Goal: Information Seeking & Learning: Check status

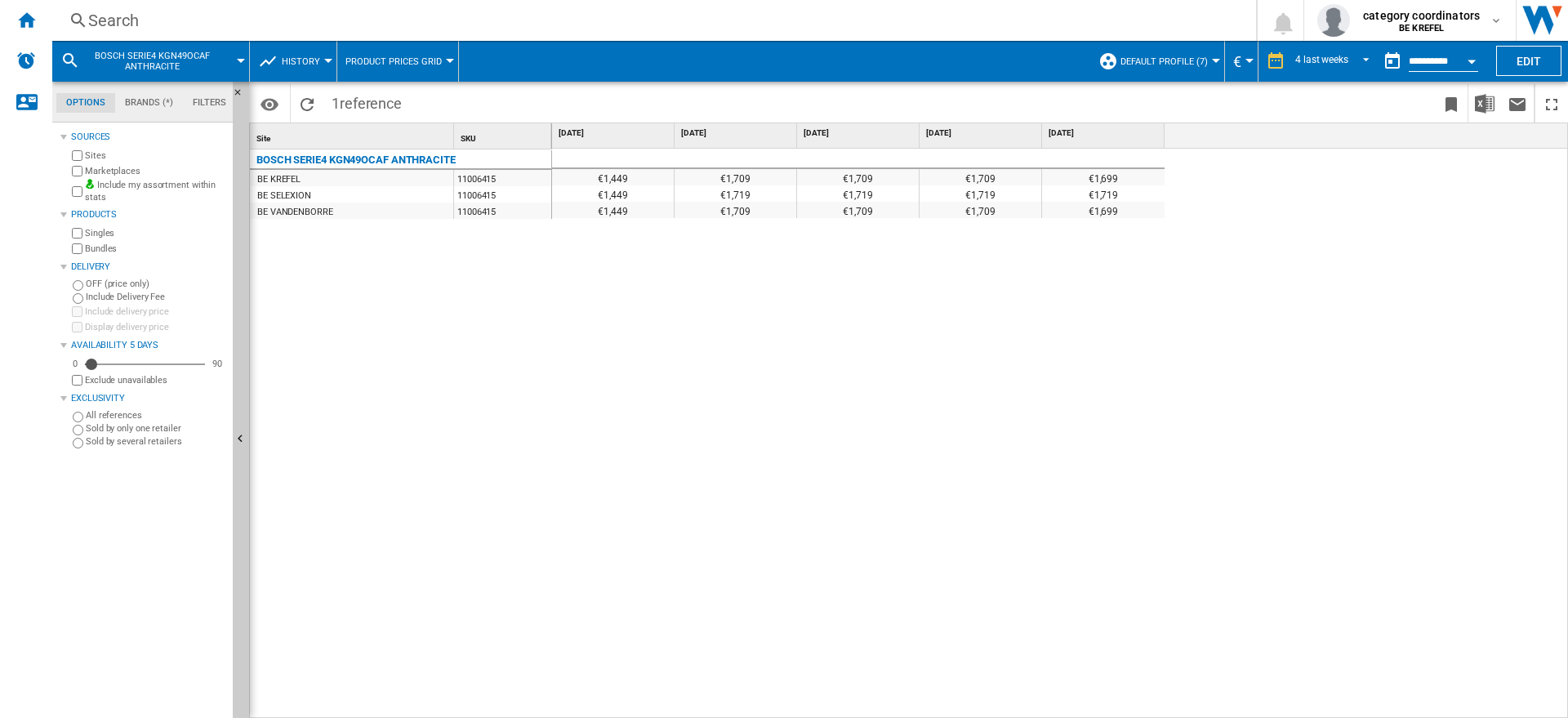
click at [117, 22] on div "Search" at bounding box center [650, 20] width 1125 height 23
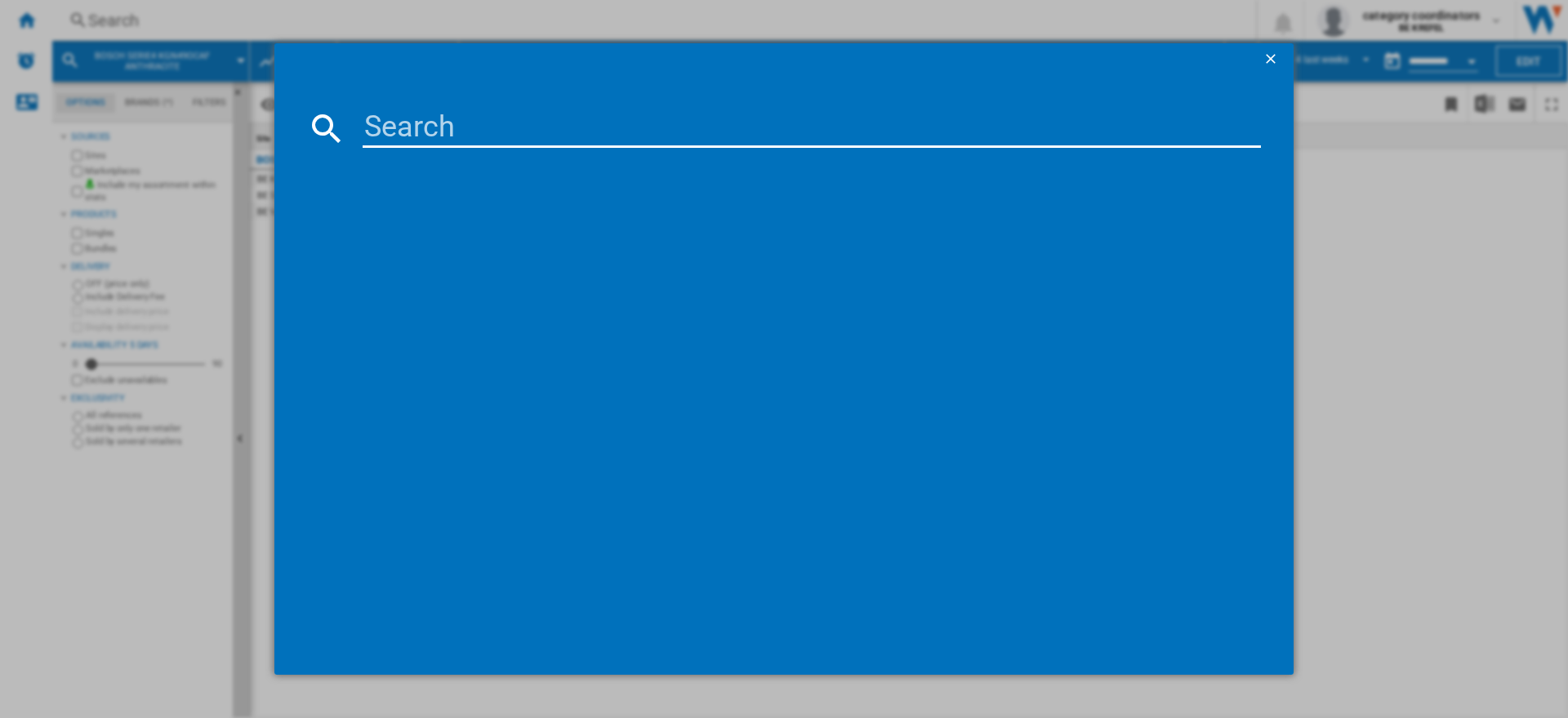
click at [407, 150] on md-dialog-content at bounding box center [784, 376] width 1019 height 599
click at [408, 128] on input at bounding box center [811, 128] width 898 height 39
type input "11005891"
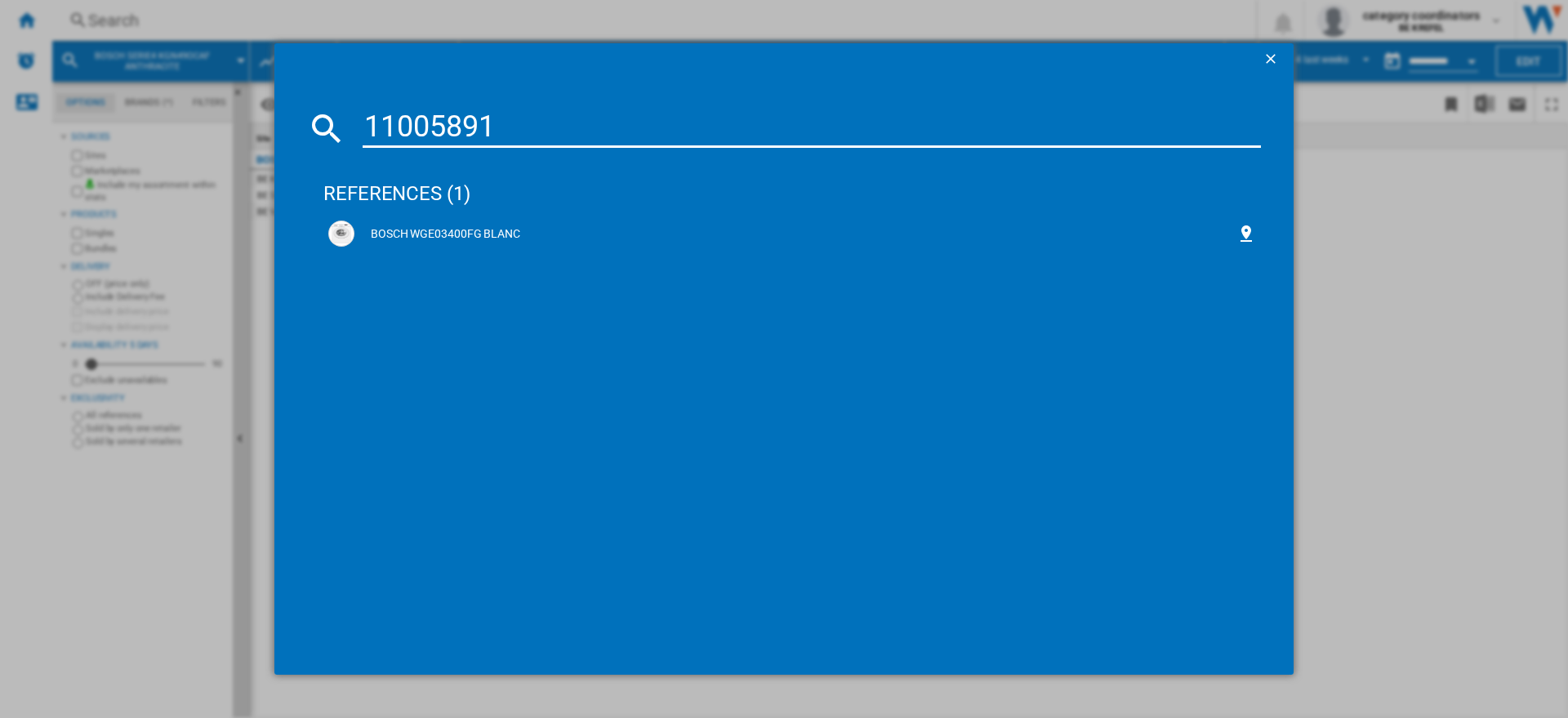
click at [386, 233] on div "BOSCH WGE03400FG BLANC" at bounding box center [796, 234] width 882 height 16
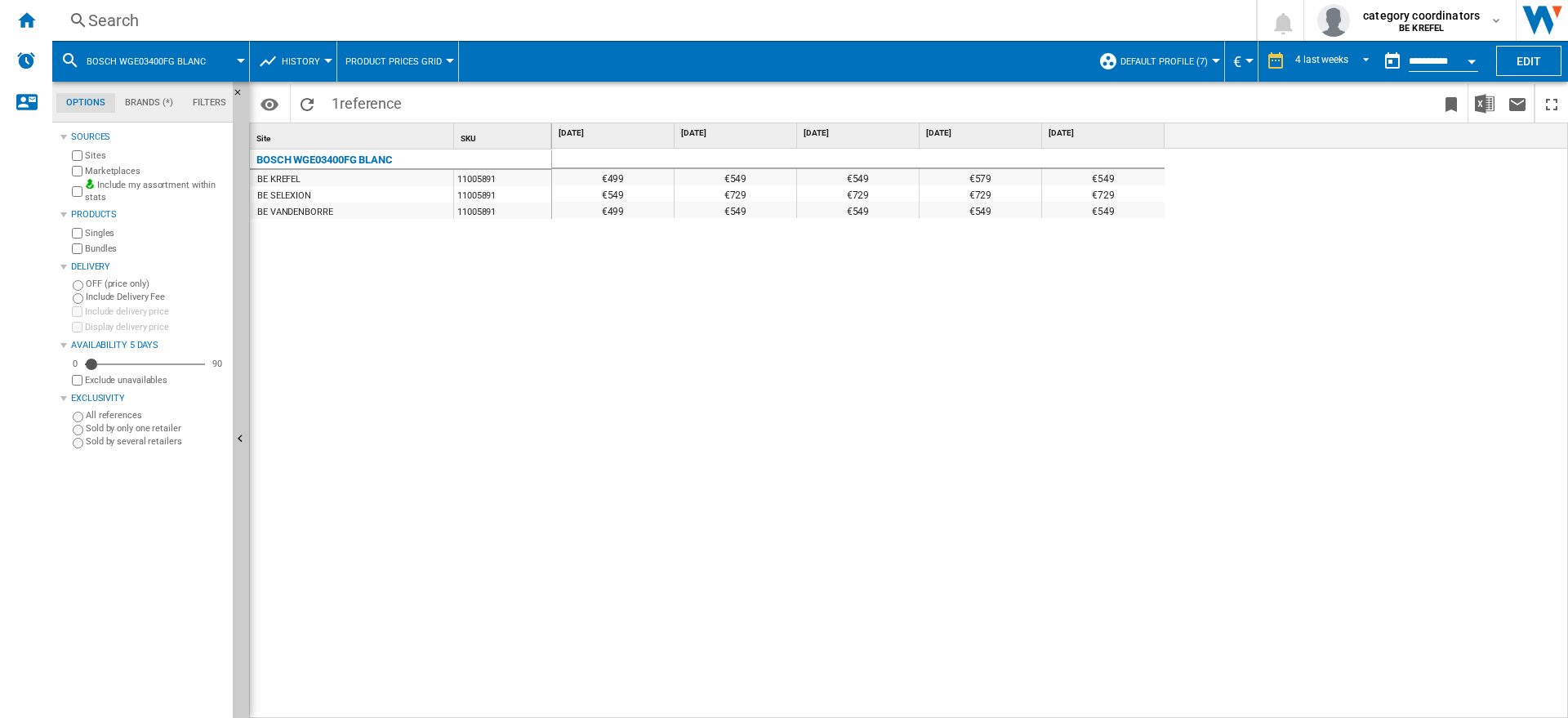
click at [1448, 458] on div "€499 €549 €549 €579 €549 €549 €729 €729 €729 €729 €499 €549 €549 €549 €549" at bounding box center [1060, 434] width 1017 height 570
click at [135, 22] on div "Search" at bounding box center [650, 20] width 1125 height 23
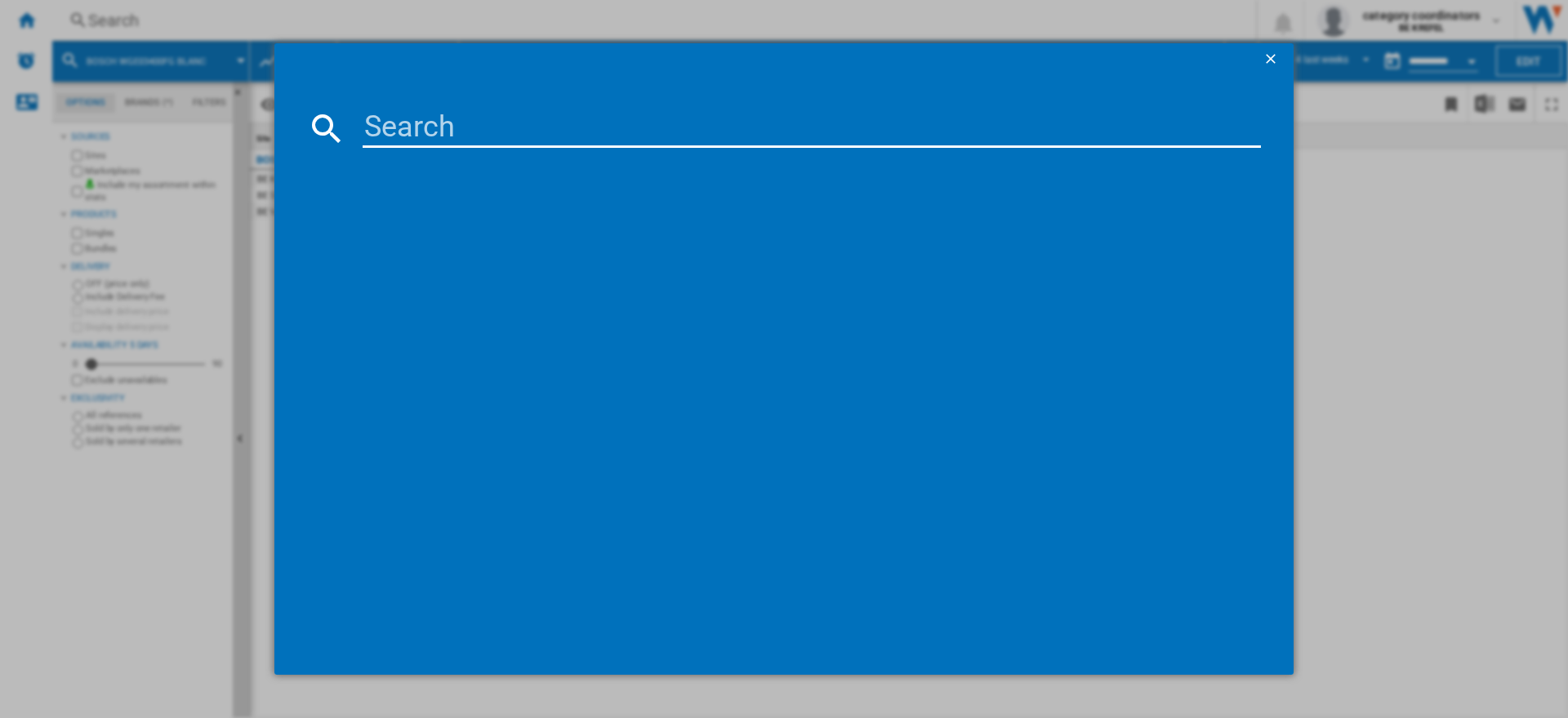
click at [383, 128] on input at bounding box center [811, 128] width 898 height 39
drag, startPoint x: 531, startPoint y: 126, endPoint x: 356, endPoint y: 119, distance: 175.1
click at [356, 119] on div "wg46z3fg" at bounding box center [784, 128] width 954 height 39
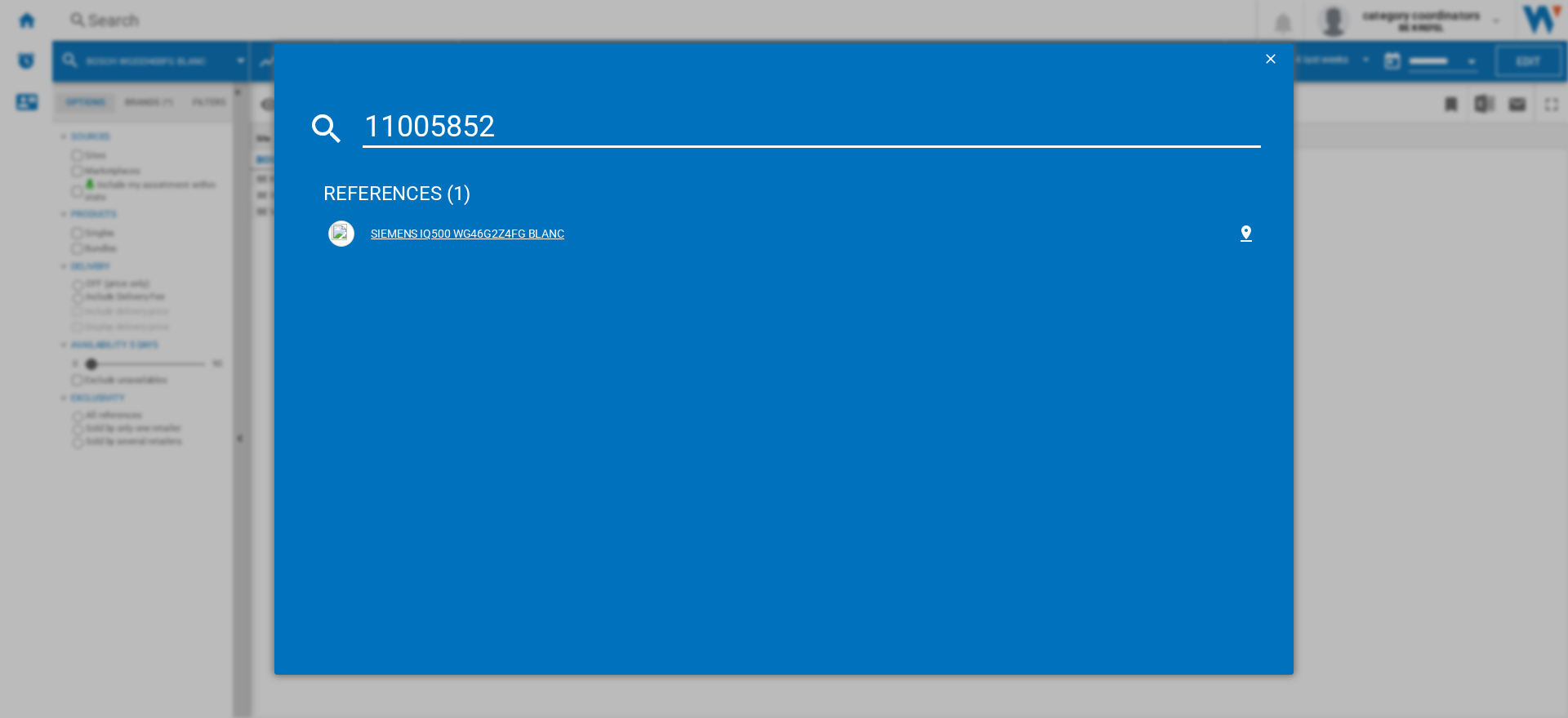
type input "11005852"
click at [502, 235] on div "SIEMENS IQ500 WG46G2Z4FG BLANC" at bounding box center [796, 234] width 882 height 16
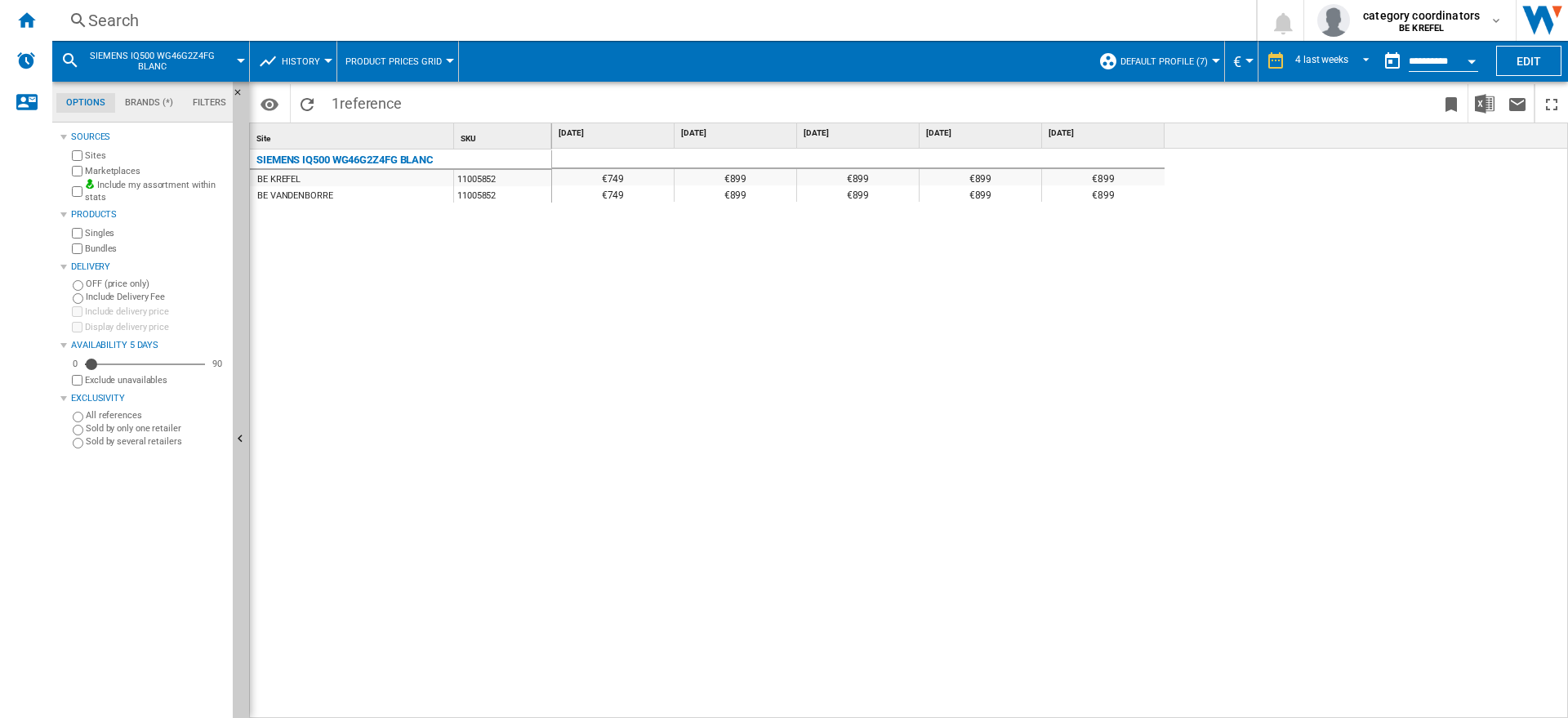
click at [141, 14] on div "Search" at bounding box center [650, 20] width 1125 height 23
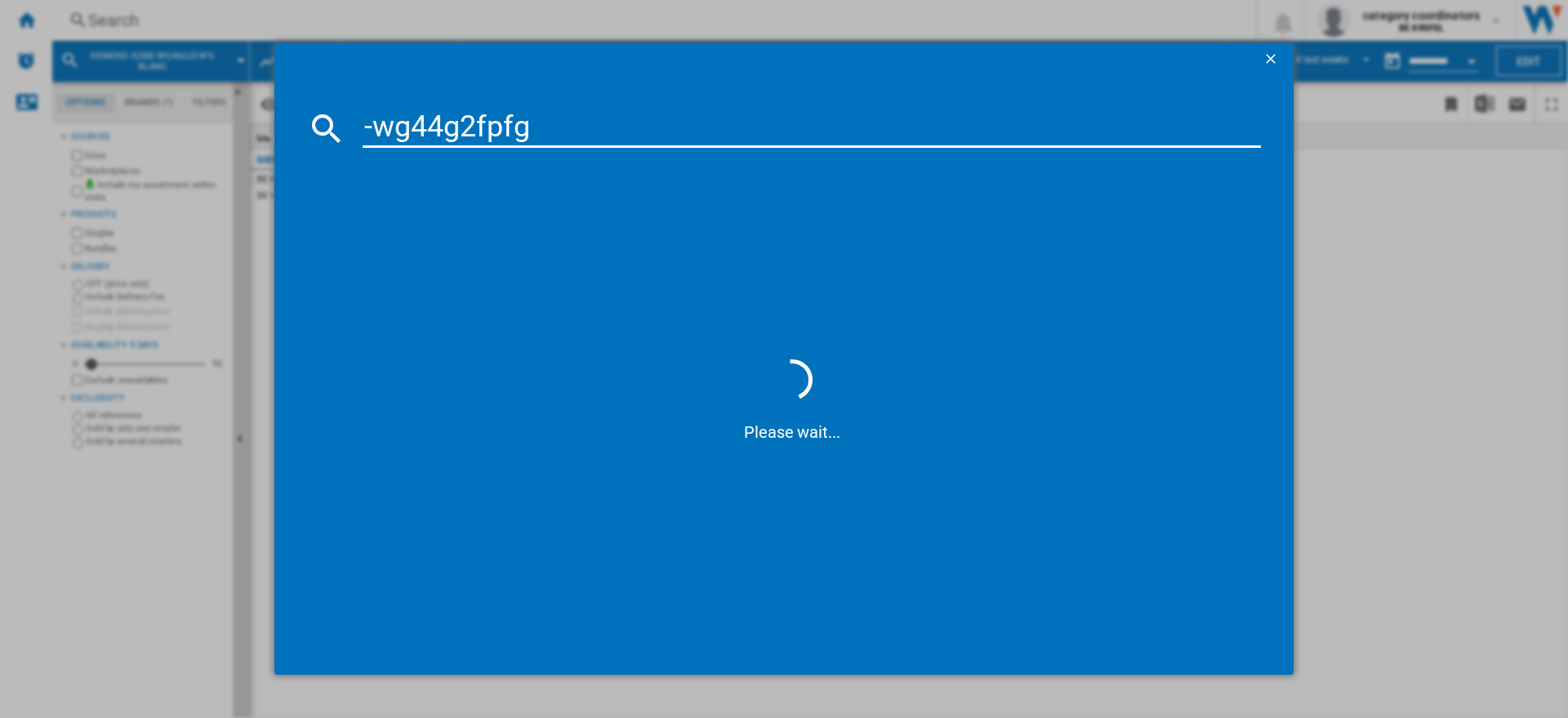
click at [376, 127] on input "-wg44g2fpfg" at bounding box center [811, 128] width 898 height 39
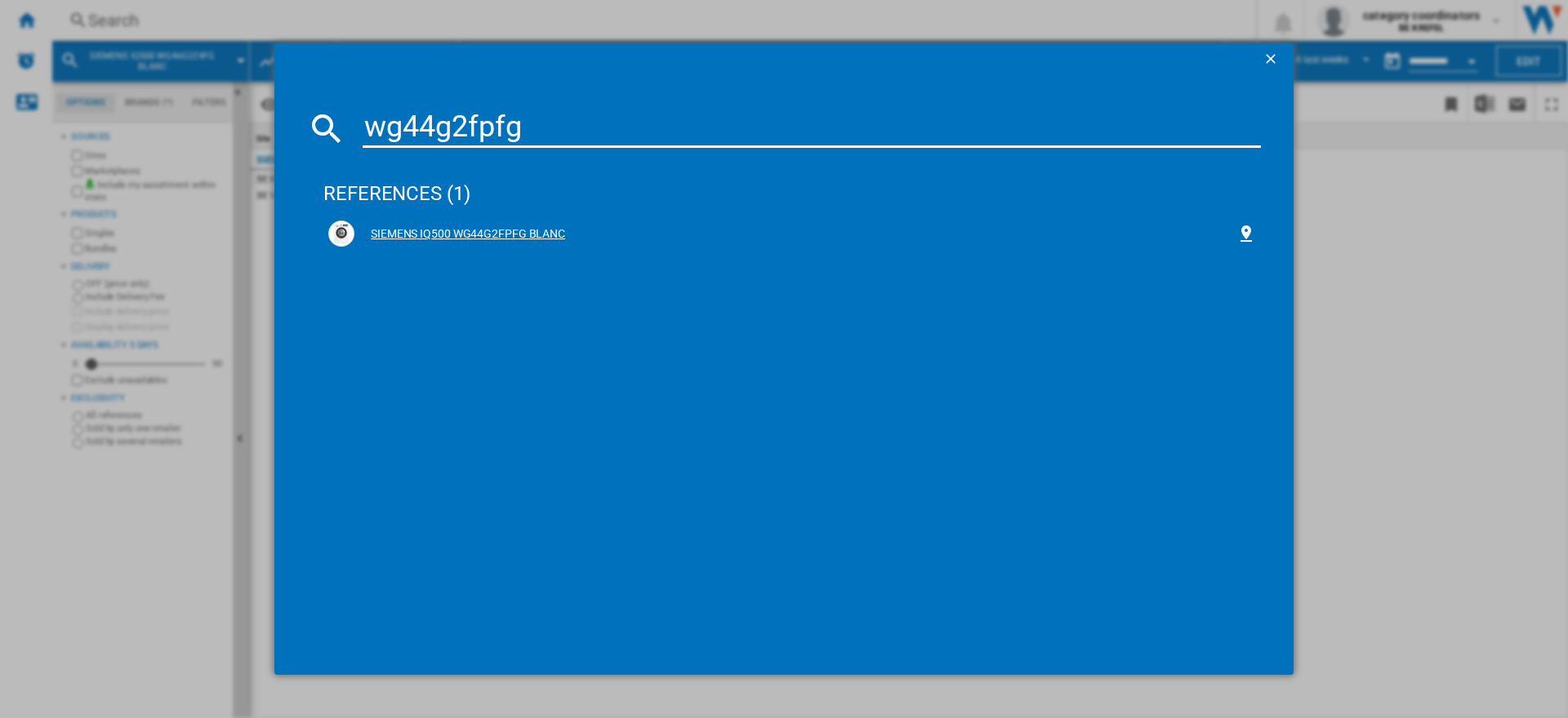
type input "wg44g2fpfg"
click at [476, 226] on div "SIEMENS IQ500 WG44G2FPFG BLANC" at bounding box center [796, 234] width 882 height 16
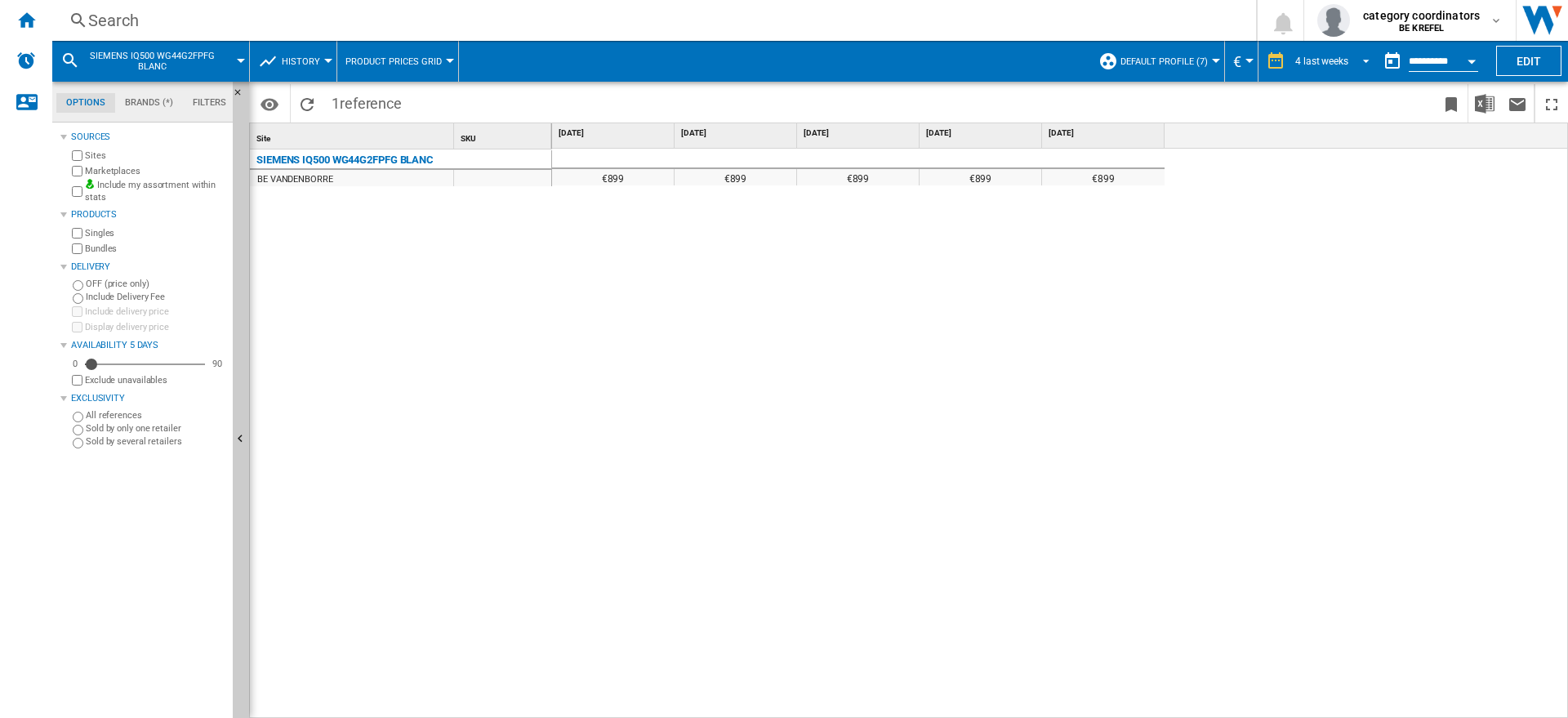
click at [1328, 58] on div "4 last weeks" at bounding box center [1322, 62] width 53 height 12
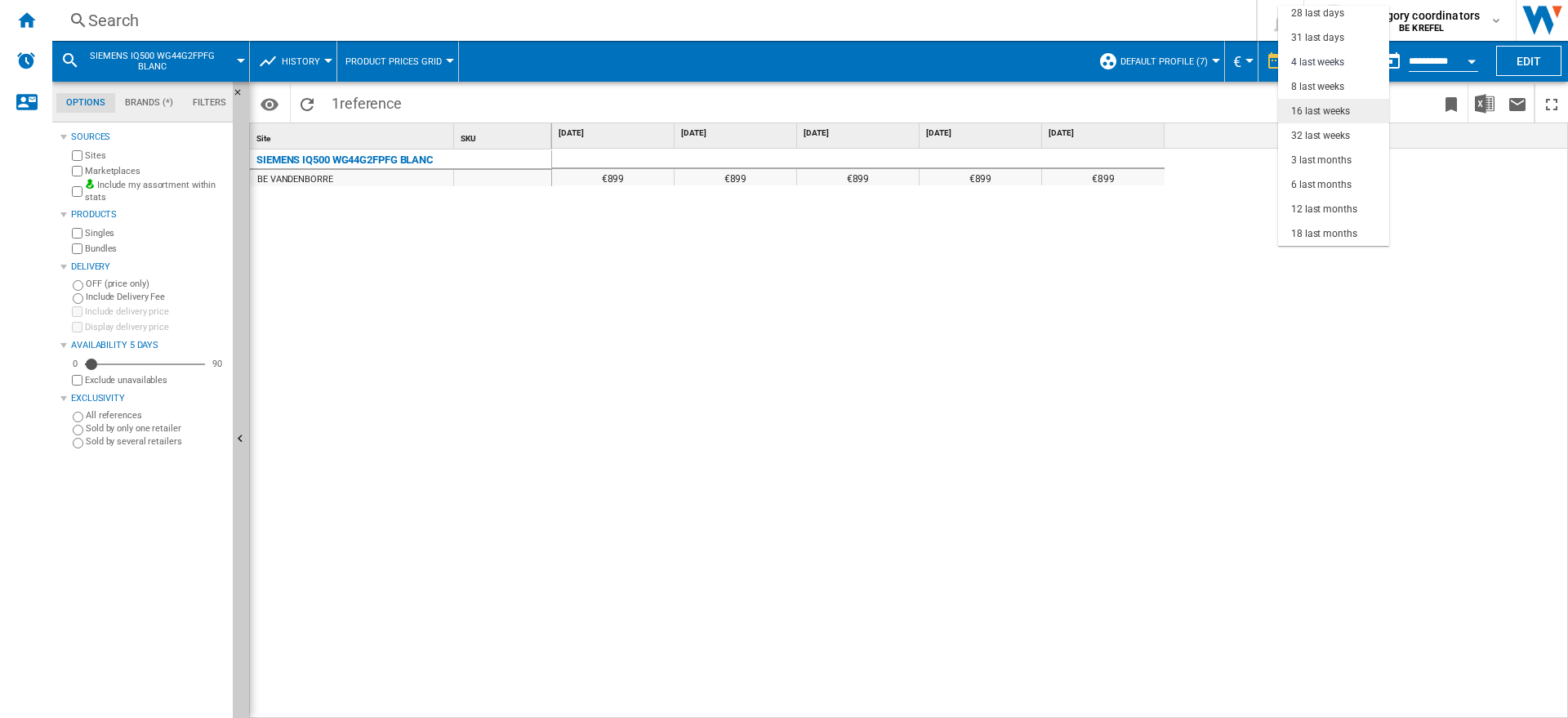
click at [1315, 109] on div "16 last weeks" at bounding box center [1320, 111] width 58 height 14
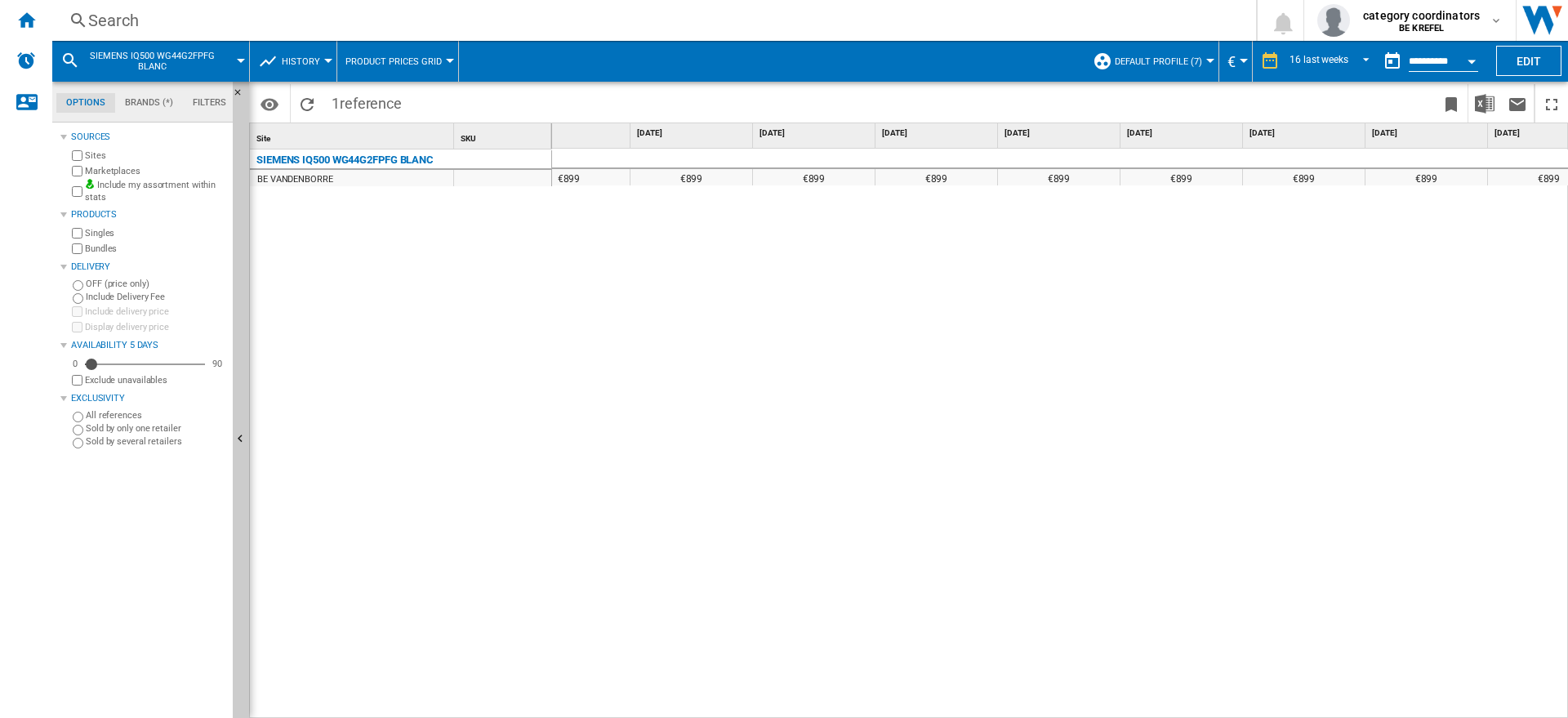
scroll to position [0, 41]
click at [142, 17] on div "Search" at bounding box center [650, 20] width 1125 height 23
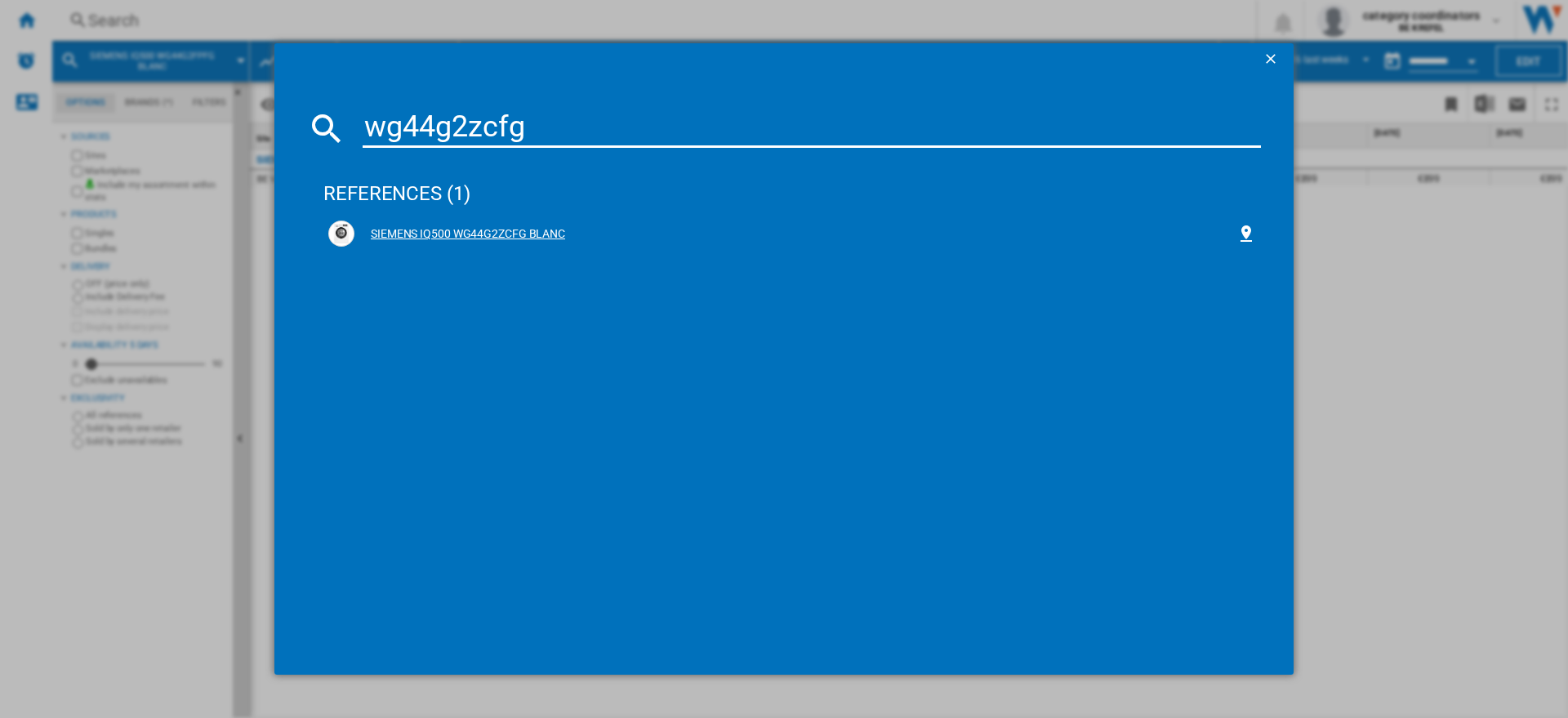
type input "wg44g2zcfg"
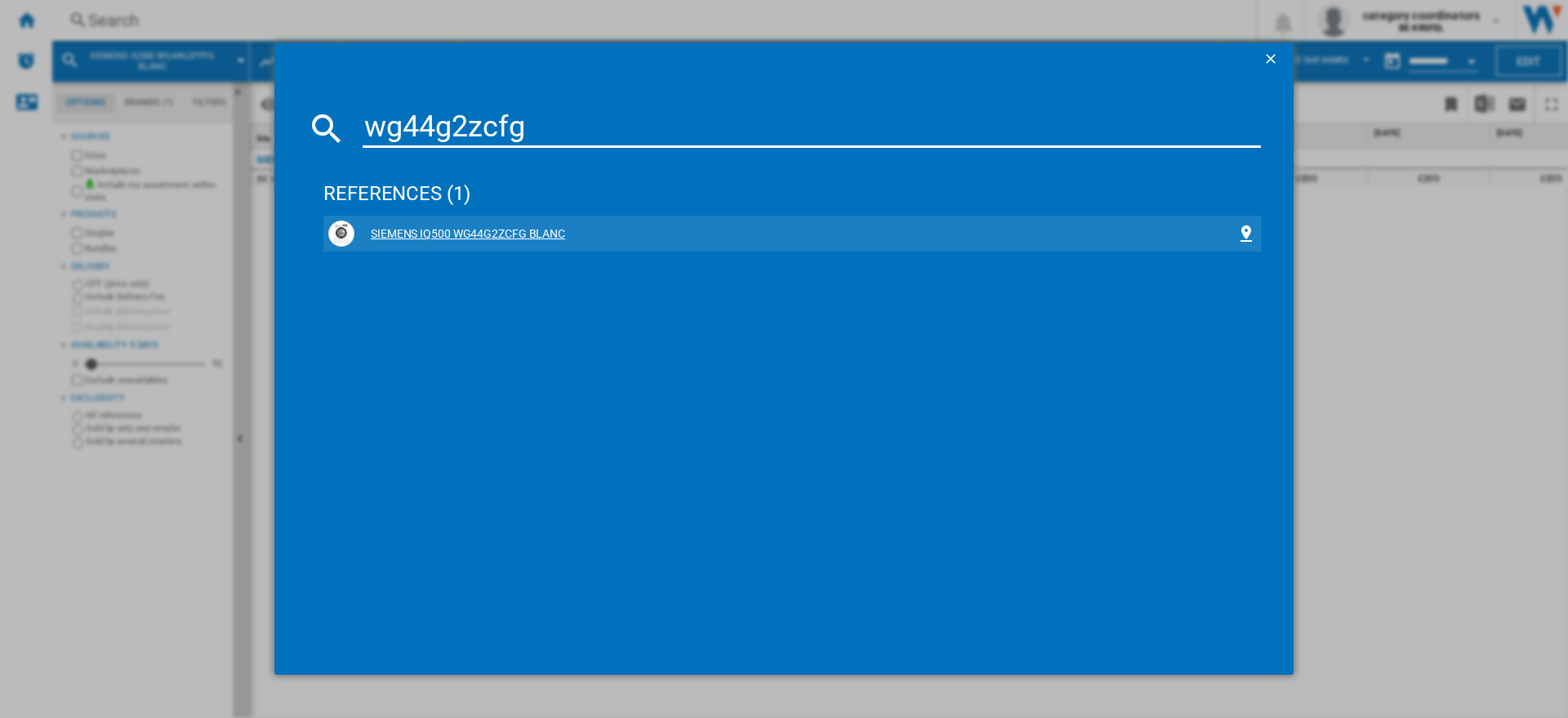
click at [504, 232] on div "SIEMENS IQ500 WG44G2ZCFG BLANC" at bounding box center [796, 234] width 882 height 16
